Goal: Task Accomplishment & Management: Manage account settings

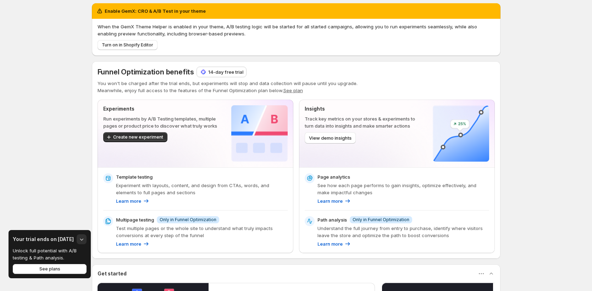
scroll to position [2, 0]
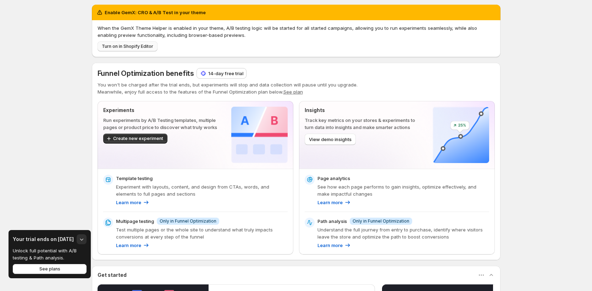
click at [109, 47] on span "Turn on in Shopify Editor" at bounding box center [127, 47] width 51 height 6
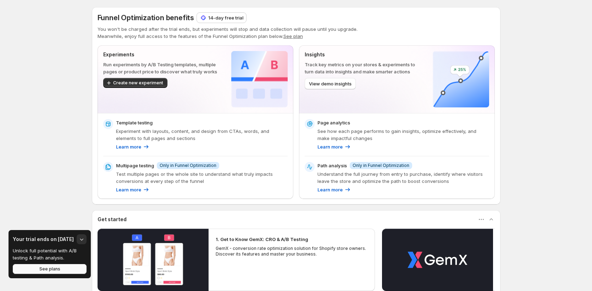
click at [38, 270] on button "See plans" at bounding box center [50, 269] width 74 height 10
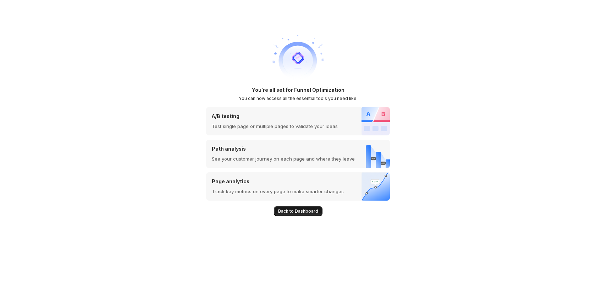
click at [286, 215] on button "Back to Dashboard" at bounding box center [298, 211] width 49 height 10
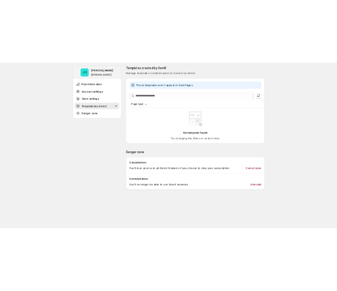
scroll to position [395, 0]
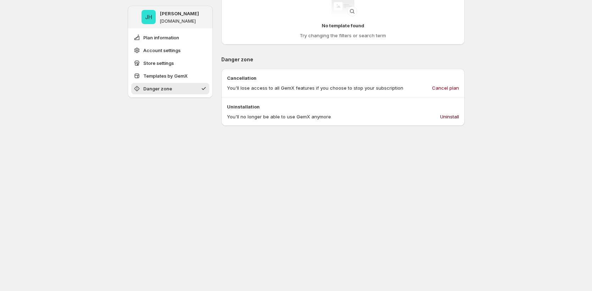
click at [450, 115] on span "Uninstall" at bounding box center [449, 116] width 19 height 7
click at [445, 118] on span "Uninstall" at bounding box center [449, 116] width 19 height 7
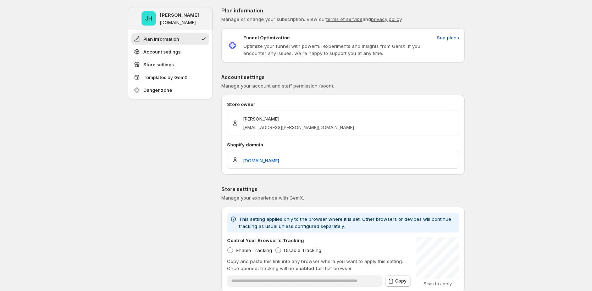
click at [448, 37] on span "See plans" at bounding box center [448, 37] width 22 height 7
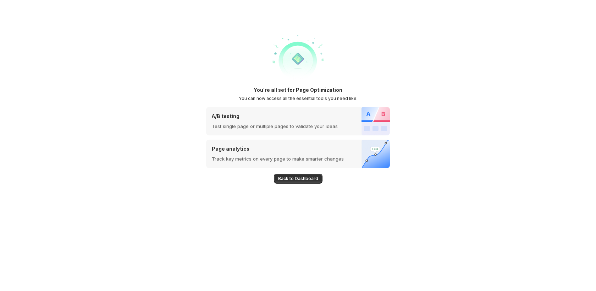
click at [287, 182] on button "Back to Dashboard" at bounding box center [298, 179] width 49 height 10
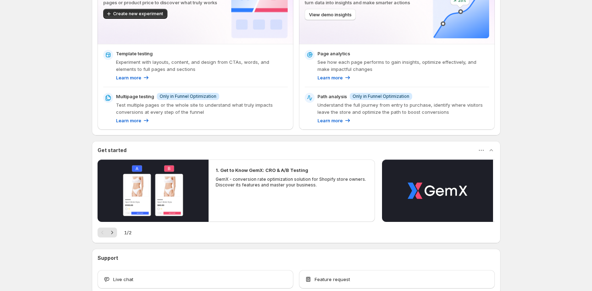
scroll to position [111, 0]
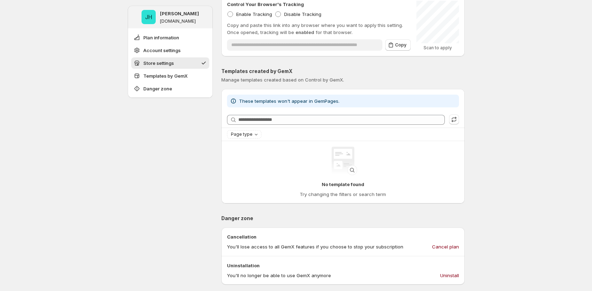
scroll to position [472, 0]
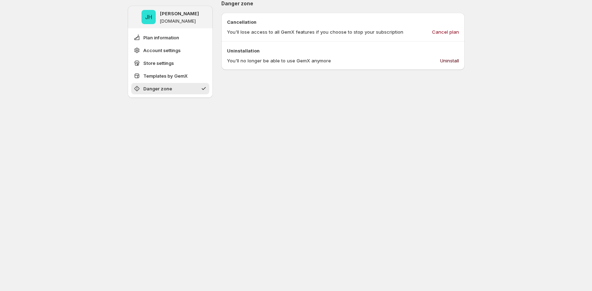
click at [447, 62] on span "Uninstall" at bounding box center [449, 60] width 19 height 7
click at [444, 63] on span "Uninstall" at bounding box center [449, 60] width 19 height 7
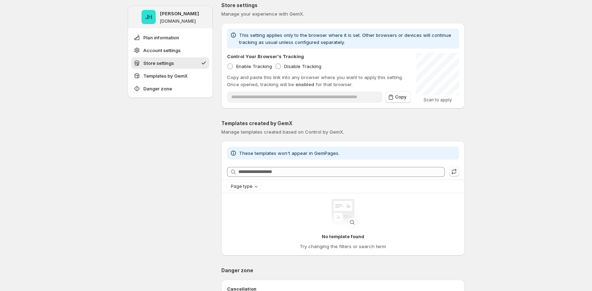
scroll to position [319, 0]
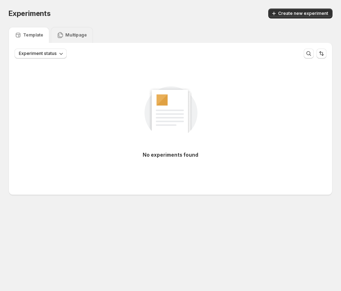
click at [81, 39] on div "Multipage" at bounding box center [72, 35] width 42 height 16
click at [30, 37] on p "Template" at bounding box center [33, 35] width 20 height 6
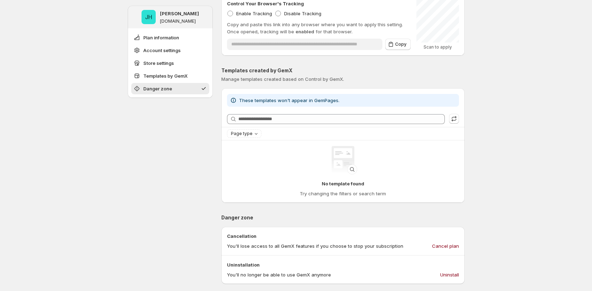
scroll to position [472, 0]
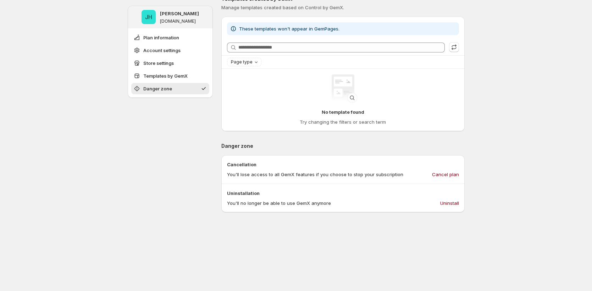
scroll to position [472, 0]
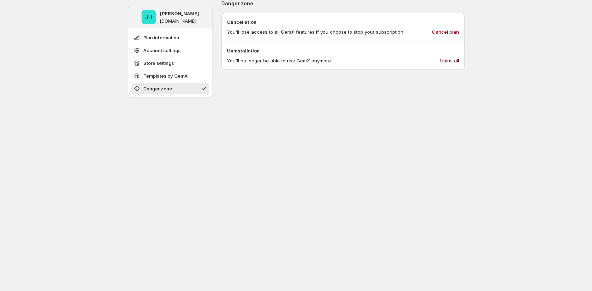
click at [446, 59] on span "Uninstall" at bounding box center [449, 60] width 19 height 7
click at [451, 56] on button "Uninstall" at bounding box center [449, 60] width 27 height 11
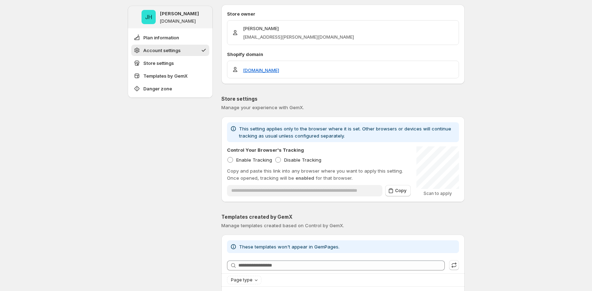
scroll to position [144, 0]
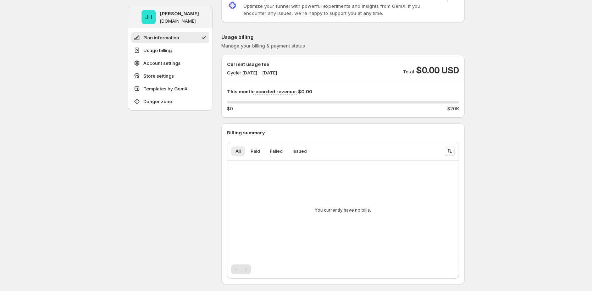
scroll to position [44, 0]
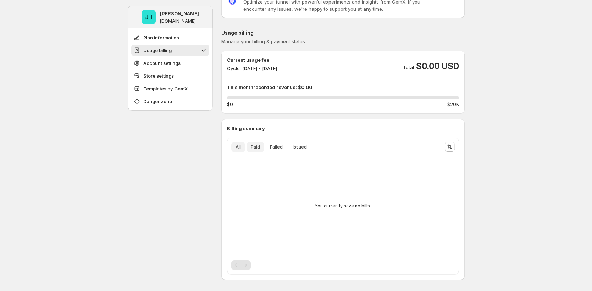
click at [252, 144] on span "Paid" at bounding box center [255, 147] width 9 height 6
click at [276, 149] on span "Failed" at bounding box center [276, 147] width 13 height 6
click at [301, 149] on span "Issued" at bounding box center [300, 147] width 14 height 6
click at [452, 146] on icon "Sort the results" at bounding box center [450, 147] width 3 height 4
